Goal: Navigation & Orientation: Find specific page/section

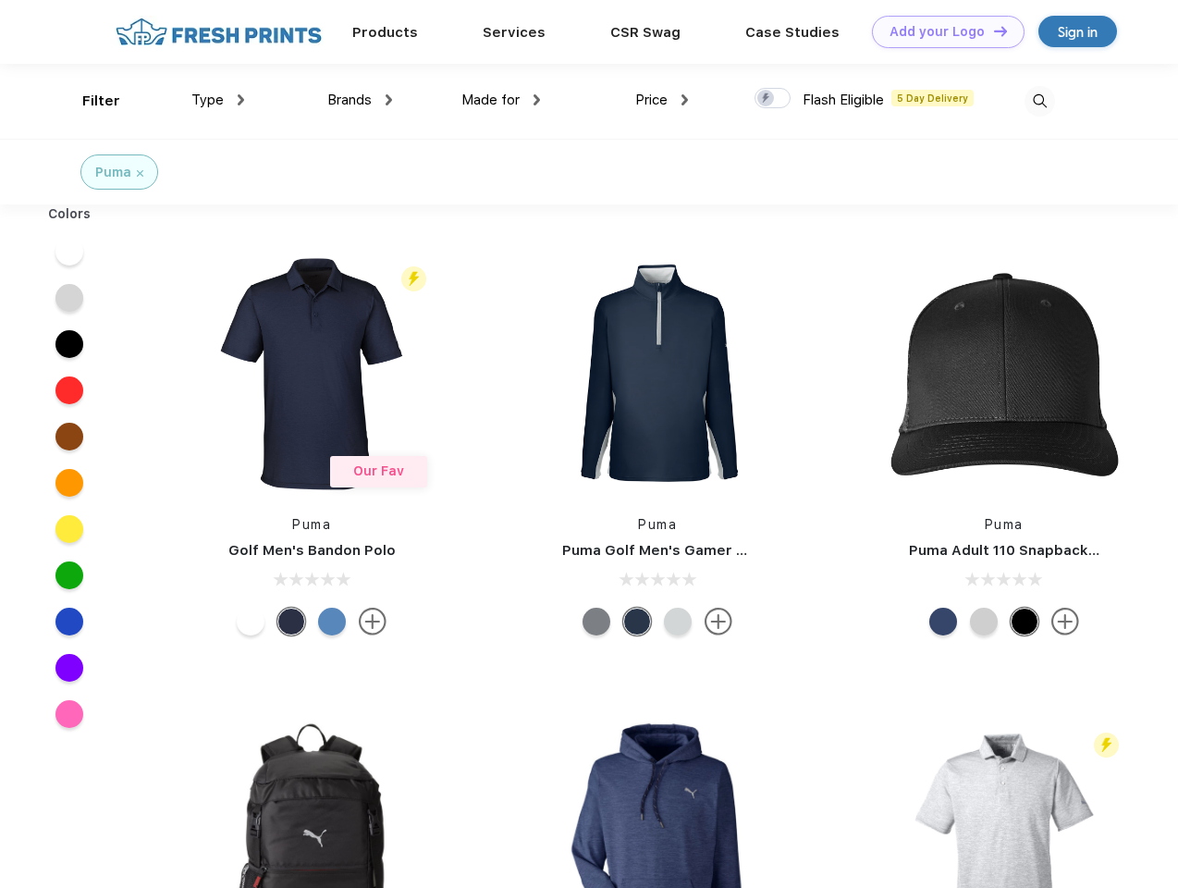
scroll to position [1, 0]
click at [941, 31] on link "Add your Logo Design Tool" at bounding box center [948, 32] width 153 height 32
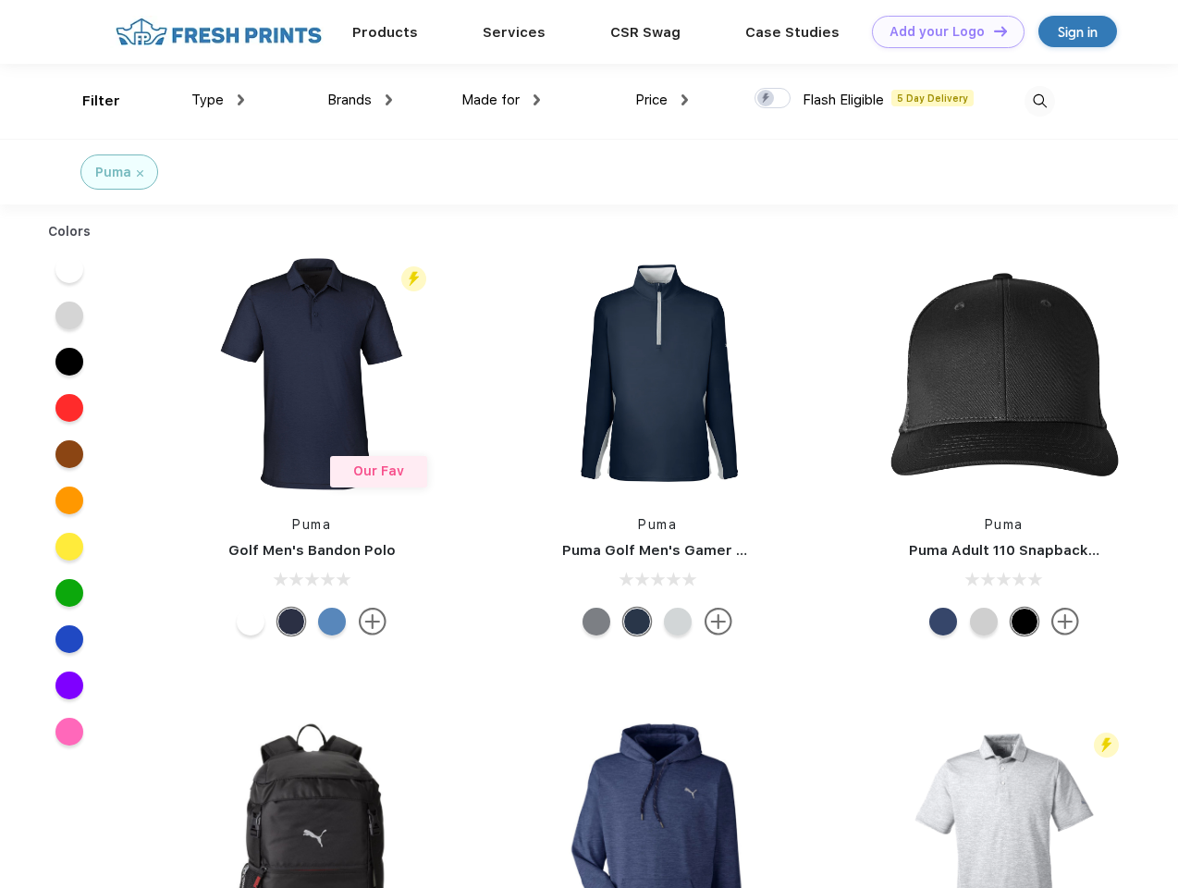
click at [0, 0] on div "Design Tool" at bounding box center [0, 0] width 0 height 0
click at [992, 31] on link "Add your Logo Design Tool" at bounding box center [948, 32] width 153 height 32
click at [89, 101] on div "Filter" at bounding box center [101, 101] width 38 height 21
click at [218, 100] on span "Type" at bounding box center [207, 100] width 32 height 17
click at [360, 100] on span "Brands" at bounding box center [349, 100] width 44 height 17
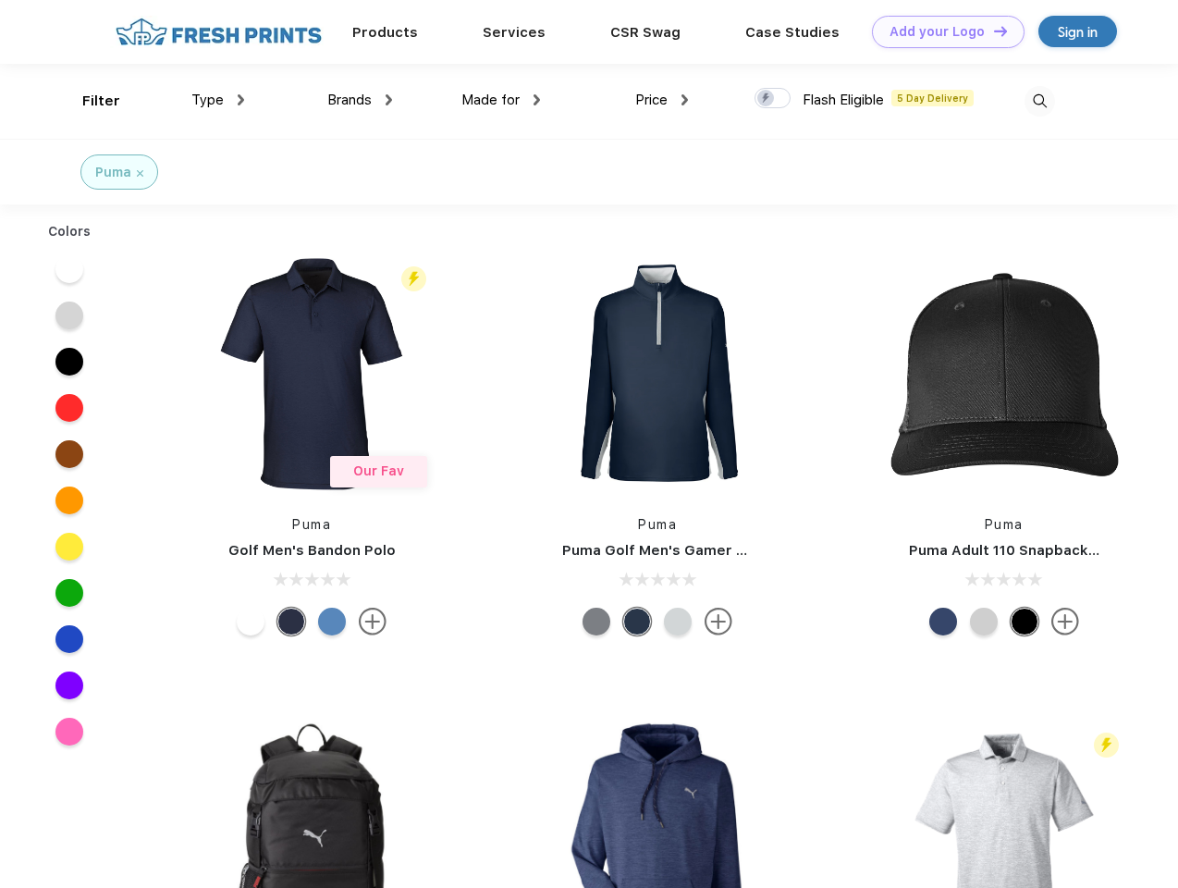
click at [501, 100] on span "Made for" at bounding box center [490, 100] width 58 height 17
click at [662, 100] on span "Price" at bounding box center [651, 100] width 32 height 17
click at [773, 99] on div at bounding box center [773, 98] width 36 height 20
click at [767, 99] on input "checkbox" at bounding box center [761, 93] width 12 height 12
click at [1039, 101] on img at bounding box center [1040, 101] width 31 height 31
